Goal: Task Accomplishment & Management: Manage account settings

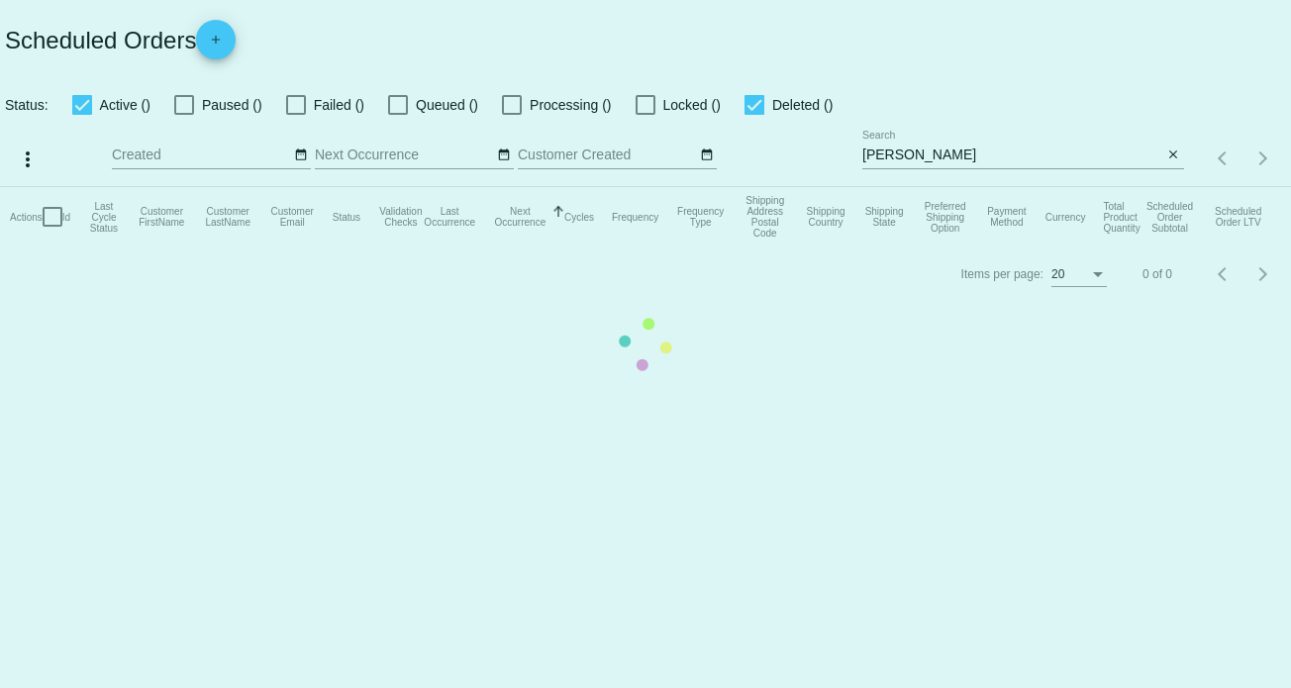
click at [881, 187] on mat-table "Actions Id Last Cycle Status Customer FirstName Customer LastName Customer Emai…" at bounding box center [645, 216] width 1291 height 59
click at [883, 187] on mat-table "Actions Id Last Cycle Status Customer FirstName Customer LastName Customer Emai…" at bounding box center [645, 216] width 1291 height 59
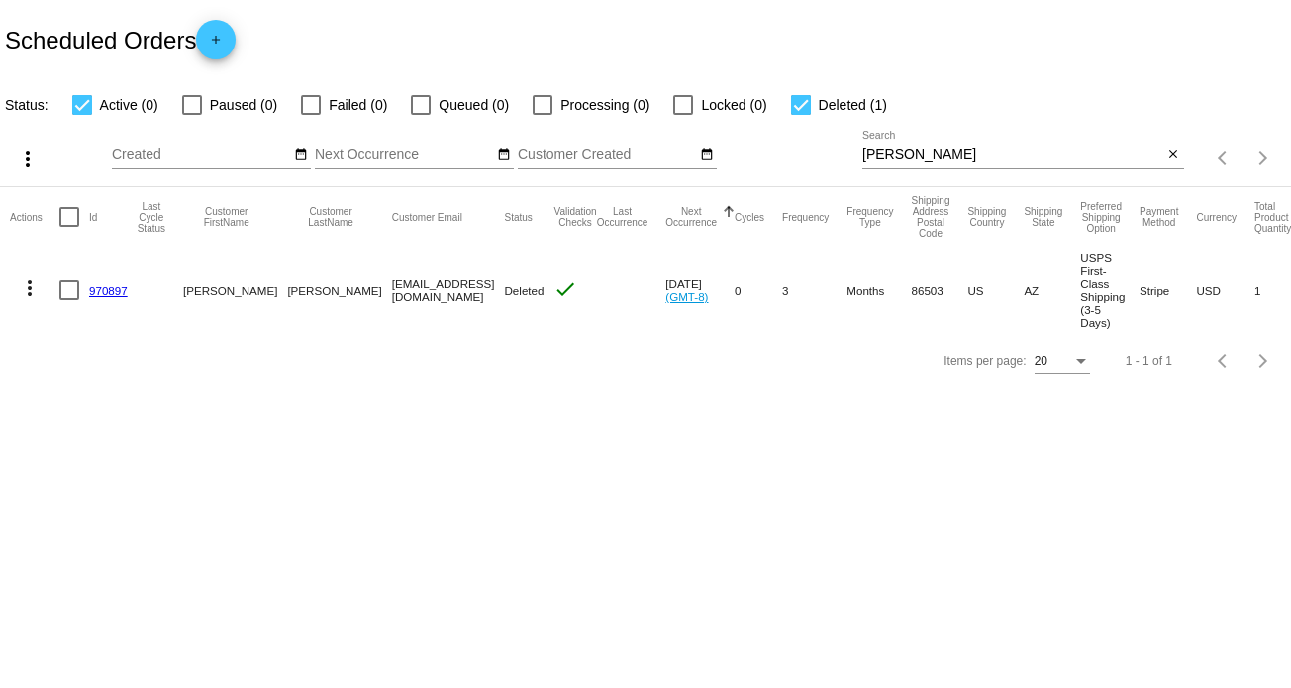
click at [883, 153] on input "[PERSON_NAME]" at bounding box center [1013, 156] width 301 height 16
paste input "[PERSON_NAME][EMAIL_ADDRESS][DOMAIN_NAME]"
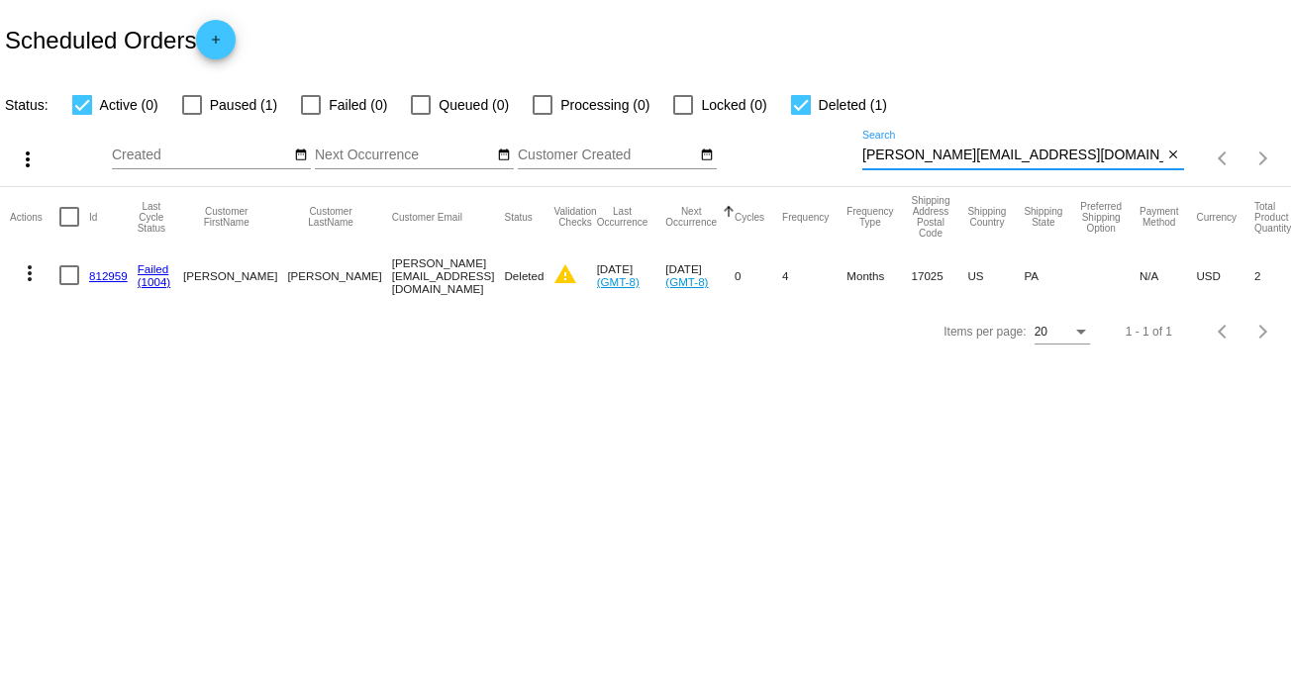
type input "[PERSON_NAME][EMAIL_ADDRESS][DOMAIN_NAME]"
click at [21, 275] on mat-icon "more_vert" at bounding box center [30, 273] width 24 height 24
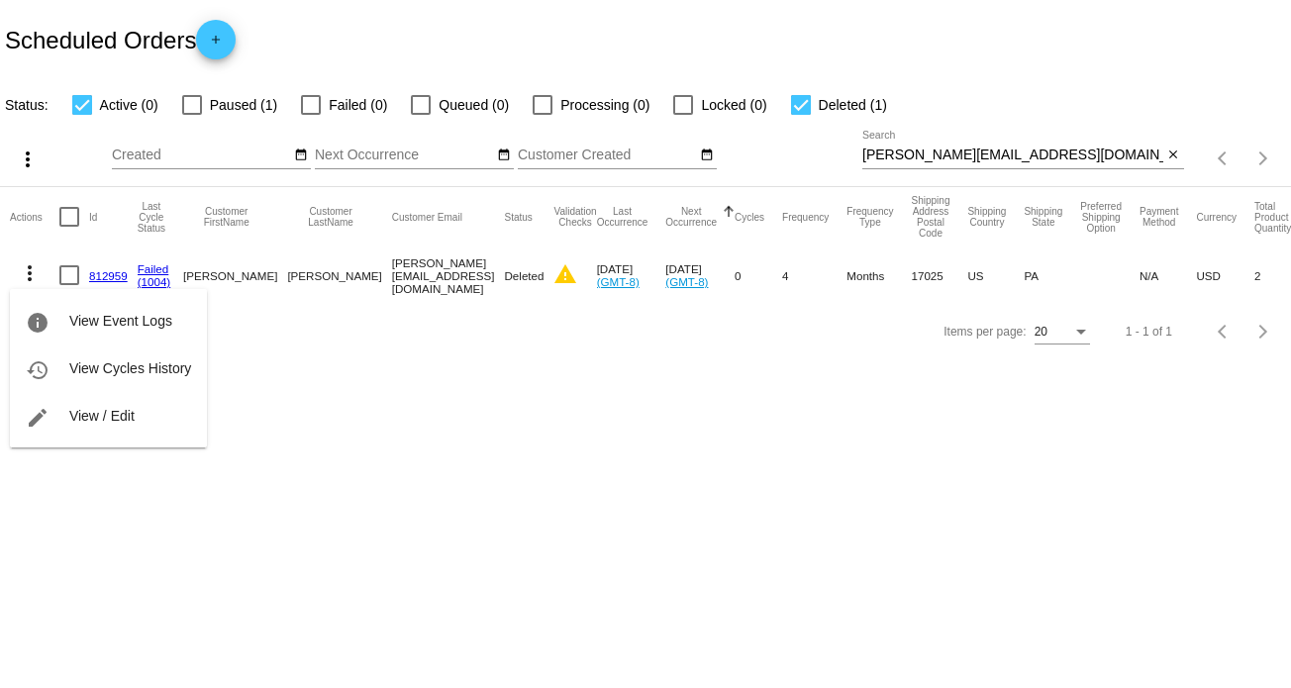
click at [185, 102] on div at bounding box center [645, 344] width 1291 height 688
click at [197, 100] on div at bounding box center [192, 105] width 20 height 20
click at [192, 115] on input "Paused (1)" at bounding box center [191, 115] width 1 height 1
checkbox input "true"
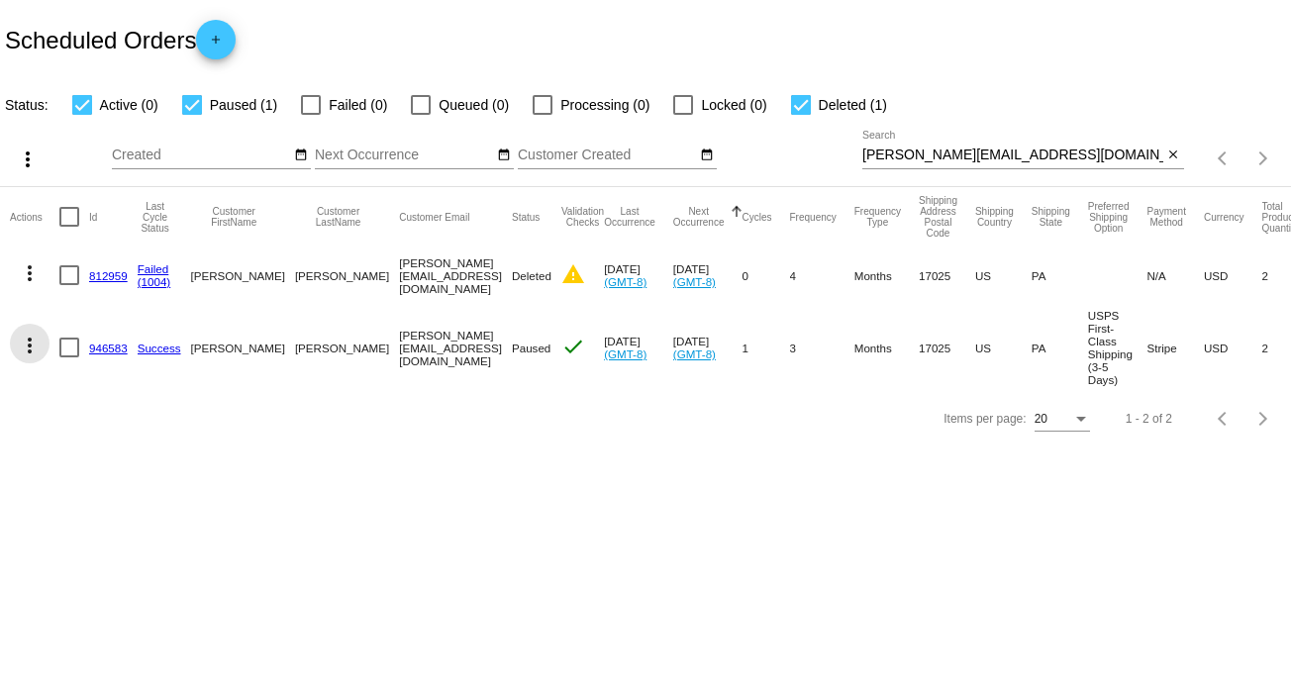
click at [28, 346] on mat-icon "more_vert" at bounding box center [30, 346] width 24 height 24
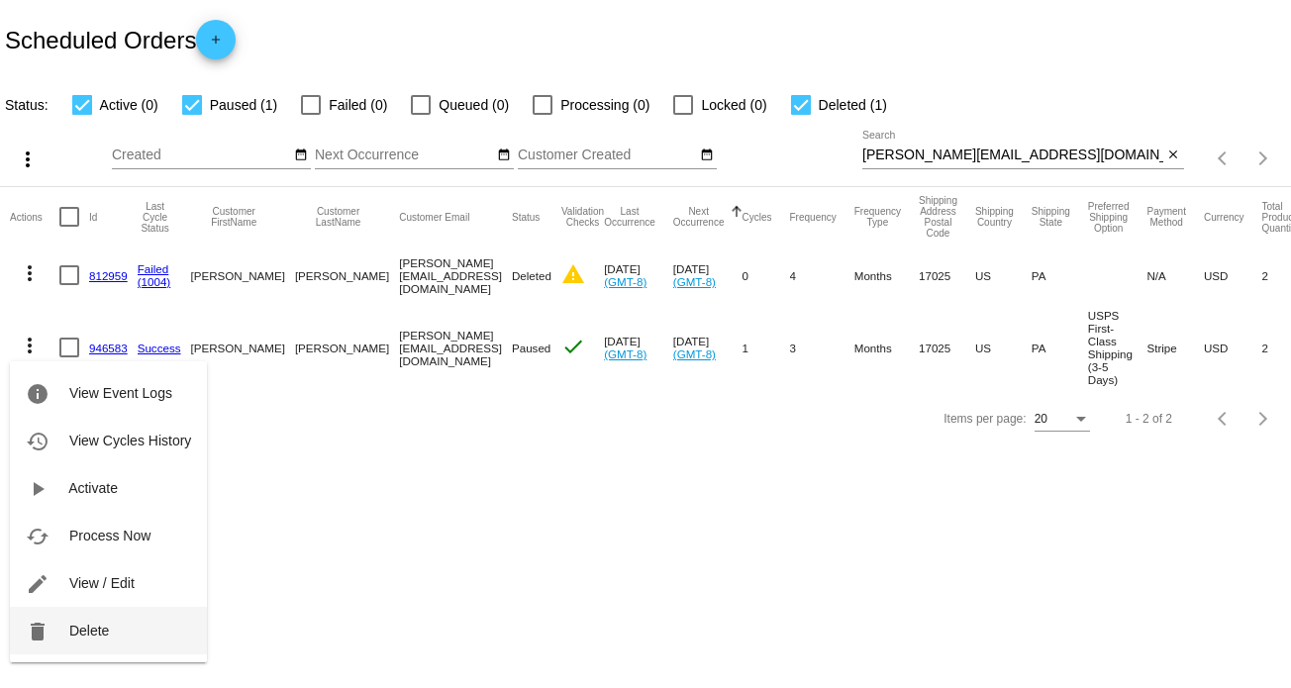
click at [82, 631] on span "Delete" at bounding box center [89, 631] width 40 height 16
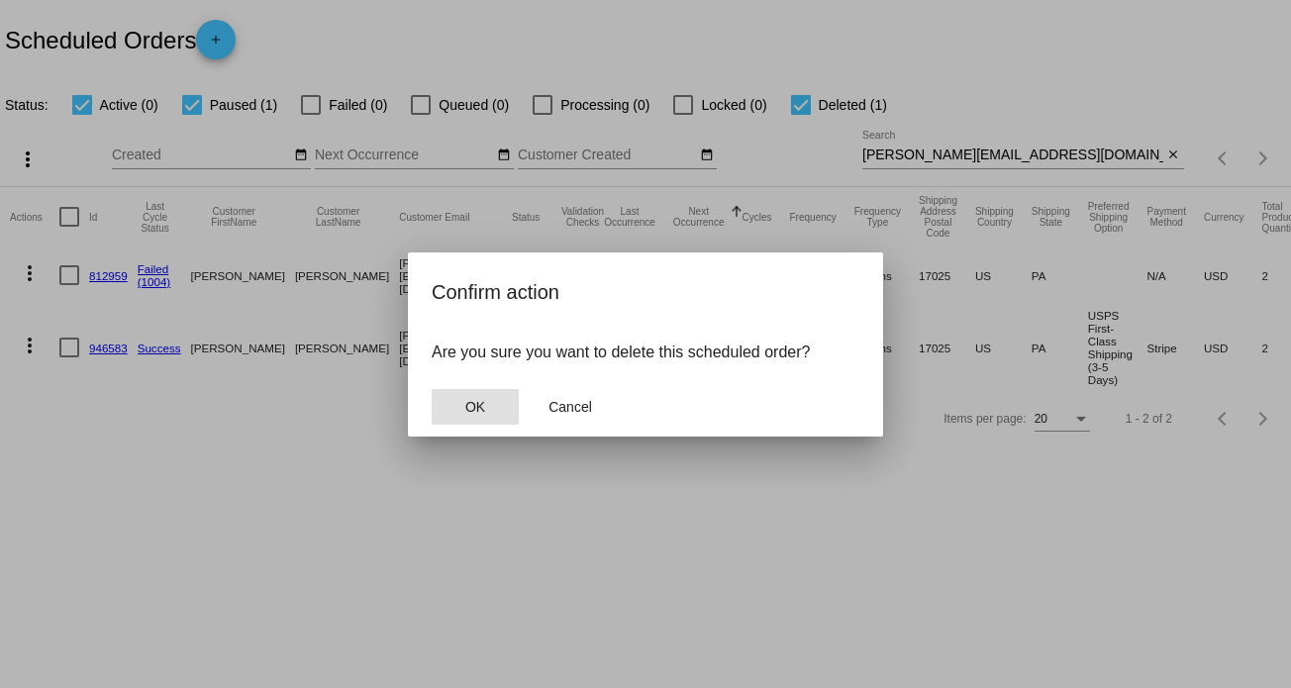
click at [493, 415] on button "OK" at bounding box center [475, 407] width 87 height 36
